Goal: Complete application form: Complete application form

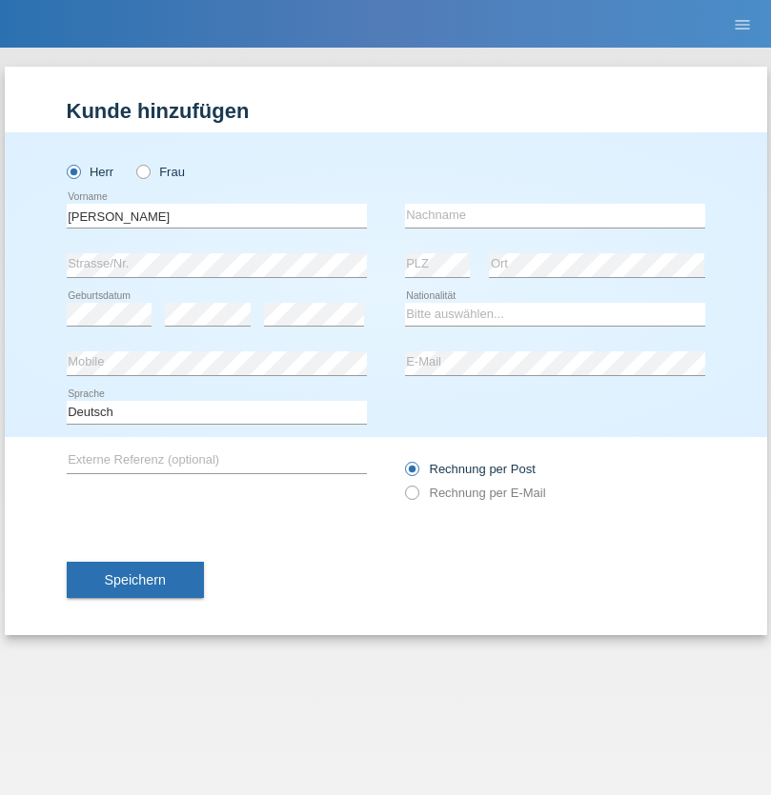
type input "[PERSON_NAME]"
click at [554, 215] on input "text" at bounding box center [555, 216] width 300 height 24
type input "Ivanovic"
select select "CH"
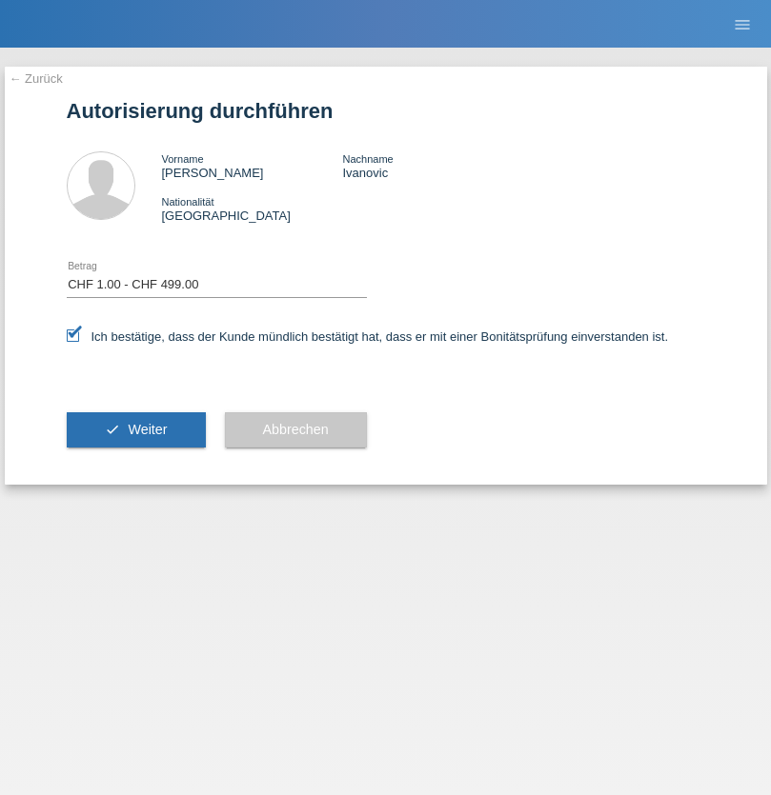
select select "1"
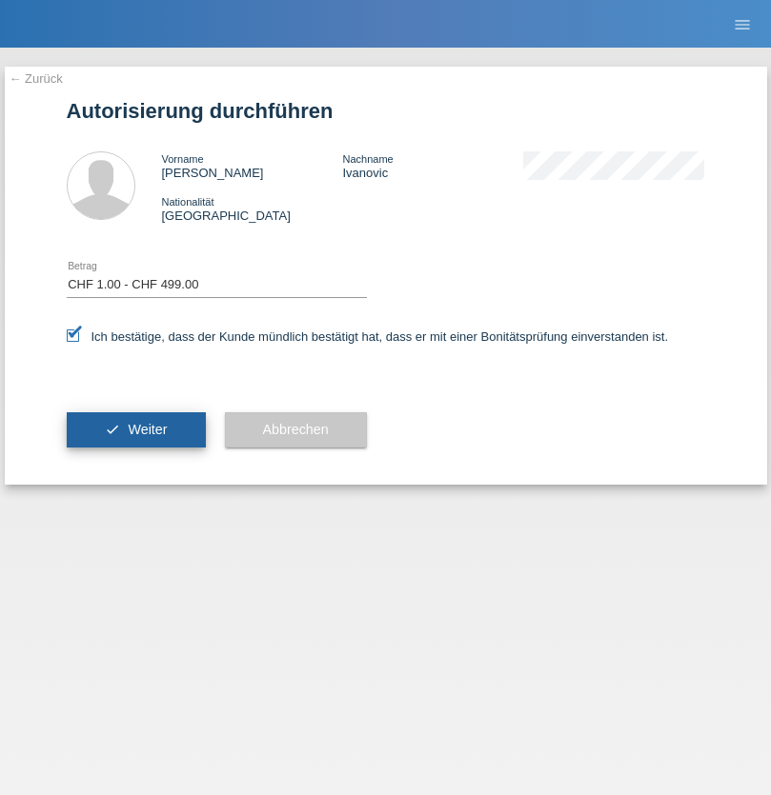
click at [135, 430] on span "Weiter" at bounding box center [147, 429] width 39 height 15
